Goal: Information Seeking & Learning: Learn about a topic

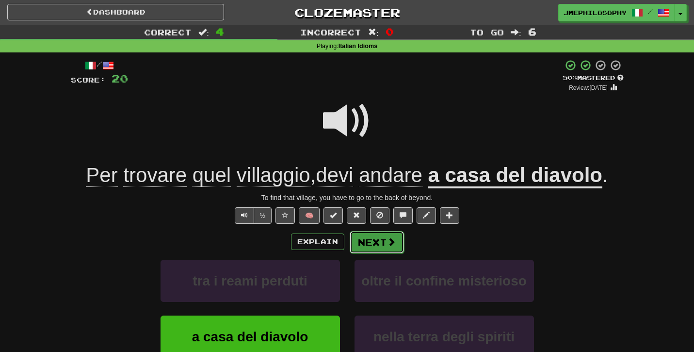
click at [360, 242] on button "Next" at bounding box center [377, 242] width 54 height 22
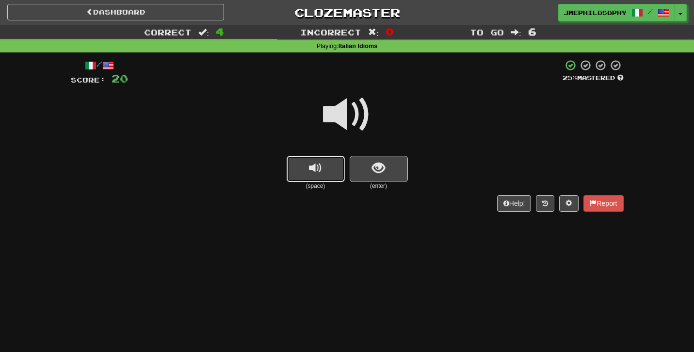
click at [314, 176] on button "replay audio" at bounding box center [316, 169] width 58 height 26
click at [375, 164] on span "show sentence" at bounding box center [378, 168] width 13 height 13
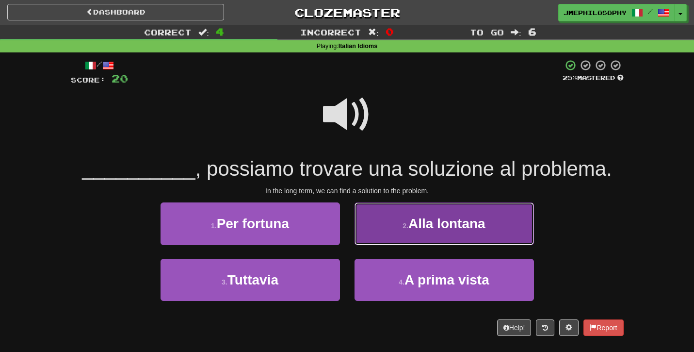
click at [417, 236] on button "2 . Alla lontana" at bounding box center [445, 223] width 180 height 42
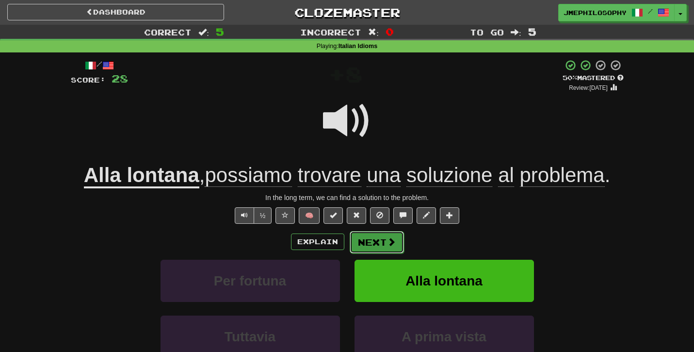
click at [384, 244] on button "Next" at bounding box center [377, 242] width 54 height 22
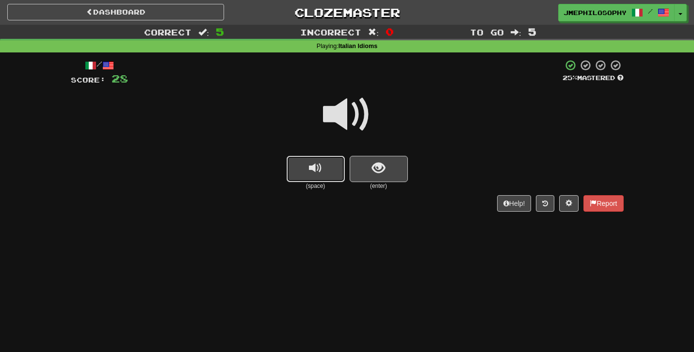
click at [319, 170] on span "replay audio" at bounding box center [315, 168] width 13 height 13
click at [368, 168] on button "show sentence" at bounding box center [379, 169] width 58 height 26
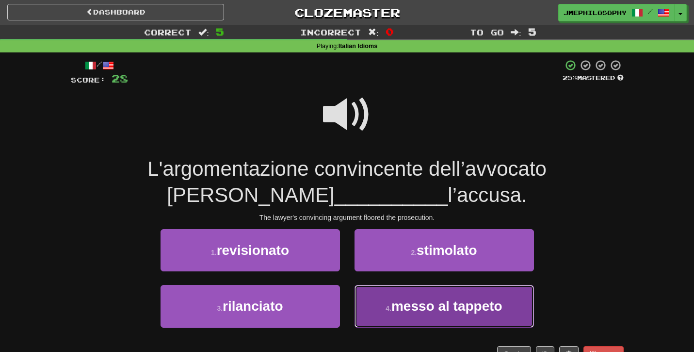
click at [406, 297] on button "4 . messo al tappeto" at bounding box center [445, 306] width 180 height 42
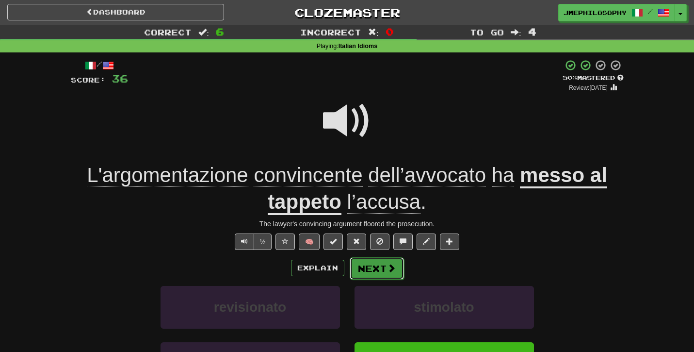
click at [381, 269] on button "Next" at bounding box center [377, 268] width 54 height 22
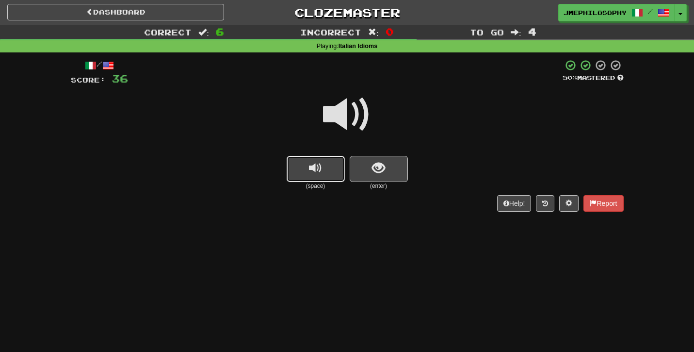
click at [316, 178] on button "replay audio" at bounding box center [316, 169] width 58 height 26
click at [388, 176] on button "show sentence" at bounding box center [379, 169] width 58 height 26
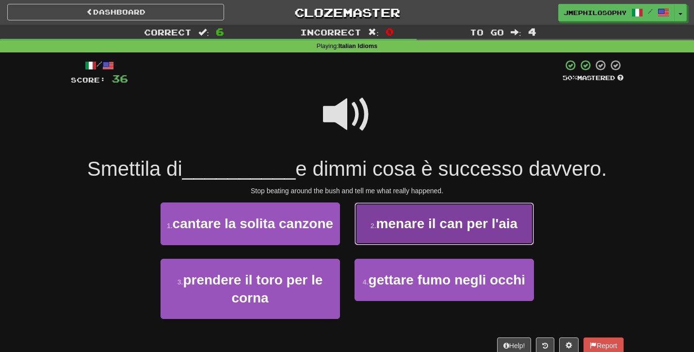
click at [411, 231] on span "menare il can per l'aia" at bounding box center [447, 223] width 141 height 15
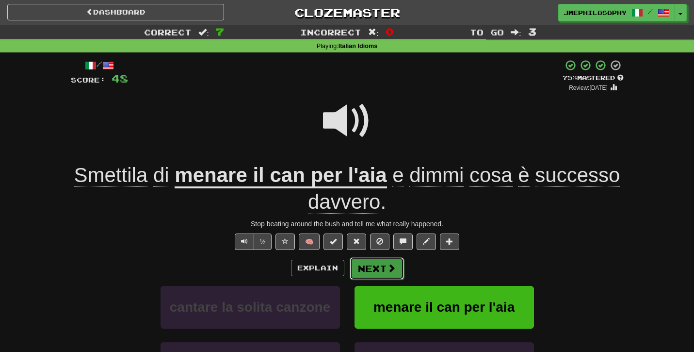
click at [387, 266] on span at bounding box center [391, 267] width 9 height 9
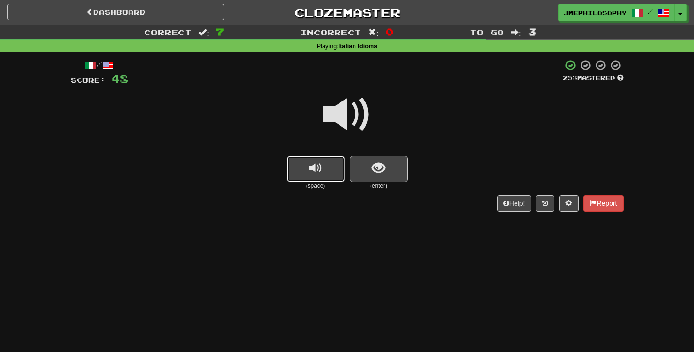
click at [320, 169] on span "replay audio" at bounding box center [315, 168] width 13 height 13
click at [373, 167] on span "show sentence" at bounding box center [378, 168] width 13 height 13
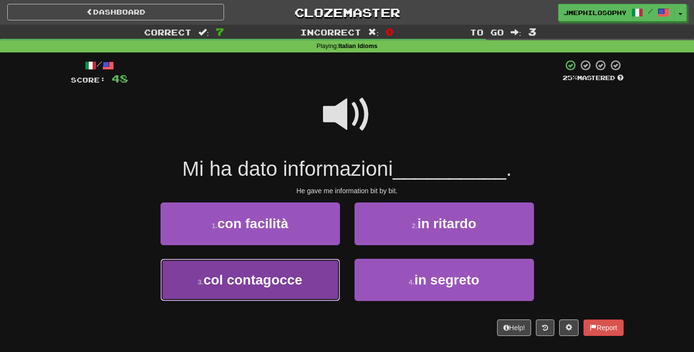
click at [257, 278] on span "col contagocce" at bounding box center [252, 279] width 99 height 15
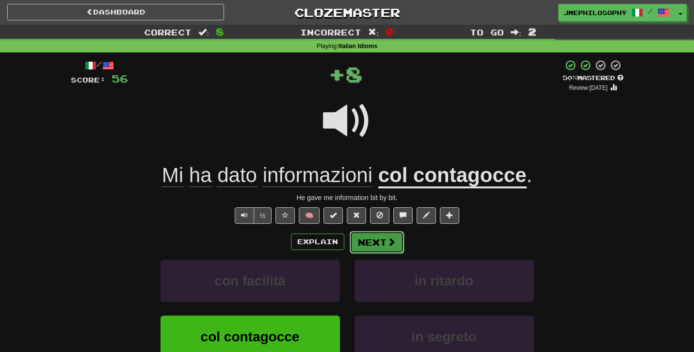
click at [376, 251] on button "Next" at bounding box center [377, 242] width 54 height 22
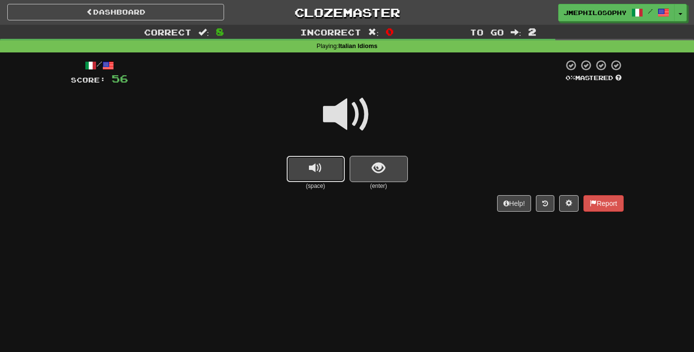
click at [317, 169] on span "replay audio" at bounding box center [315, 168] width 13 height 13
click at [374, 167] on span "show sentence" at bounding box center [378, 168] width 13 height 13
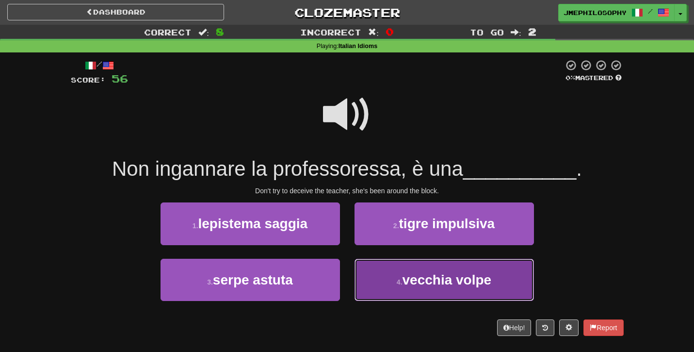
click at [377, 286] on button "4 . vecchia volpe" at bounding box center [445, 280] width 180 height 42
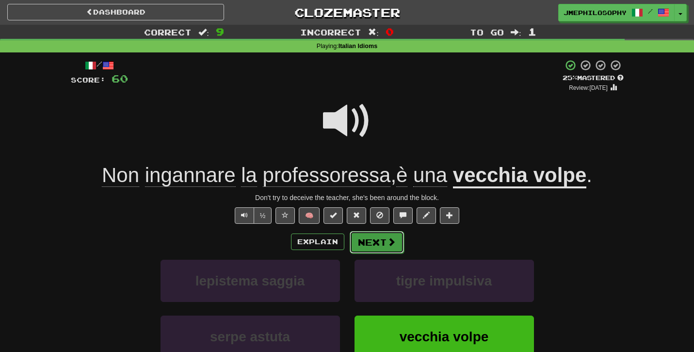
click at [377, 243] on button "Next" at bounding box center [377, 242] width 54 height 22
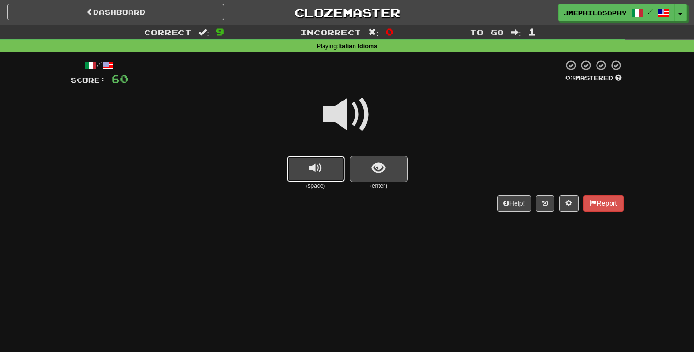
click at [318, 168] on span "replay audio" at bounding box center [315, 168] width 13 height 13
click at [371, 173] on button "show sentence" at bounding box center [379, 169] width 58 height 26
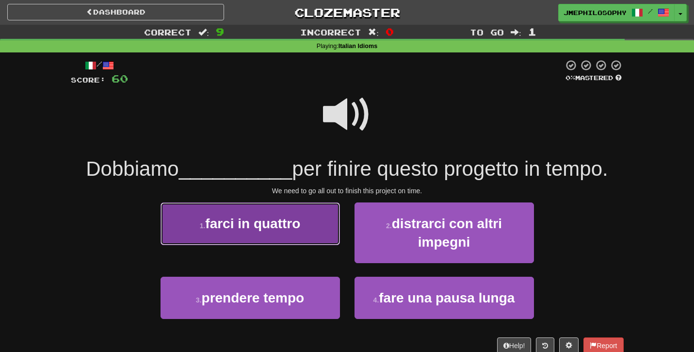
click at [244, 226] on span "farci in quattro" at bounding box center [252, 223] width 95 height 15
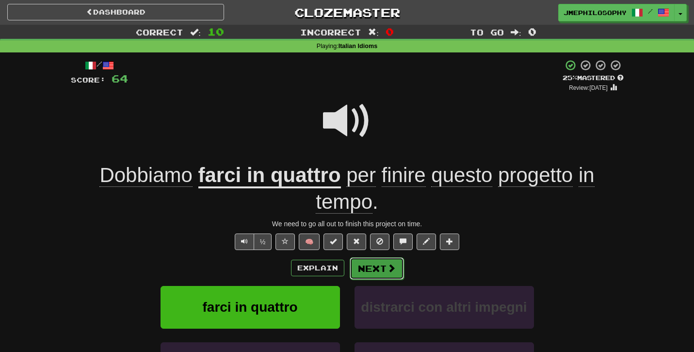
click at [373, 262] on button "Next" at bounding box center [377, 268] width 54 height 22
